Goal: Transaction & Acquisition: Purchase product/service

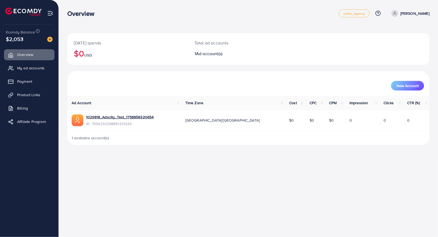
click at [21, 67] on span "My ad accounts" at bounding box center [30, 67] width 27 height 5
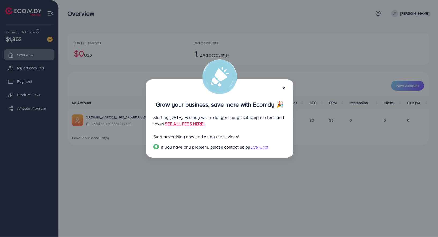
click at [284, 88] on line at bounding box center [284, 88] width 2 height 2
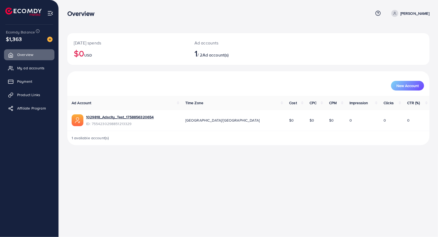
click at [51, 40] on img at bounding box center [49, 39] width 5 height 5
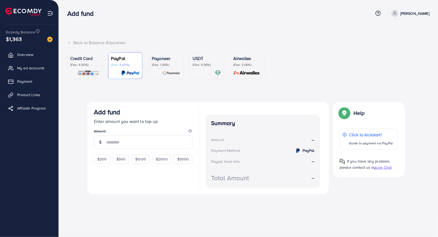
click at [78, 70] on img at bounding box center [87, 73] width 21 height 6
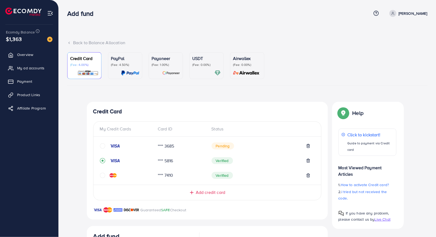
click at [252, 39] on div "Back to Balance Allocation Credit Card (Fee: 4.00%) PayPal (Fee: 4.50%) Payonee…" at bounding box center [248, 171] width 378 height 342
